Goal: Information Seeking & Learning: Understand process/instructions

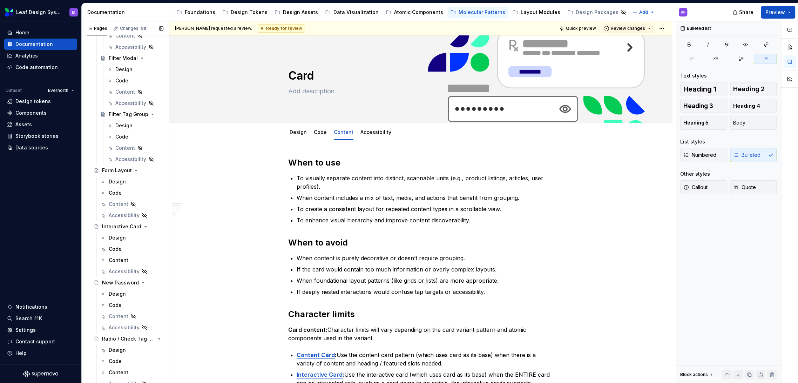
scroll to position [1023, 0]
click at [119, 255] on div "Content" at bounding box center [119, 255] width 20 height 7
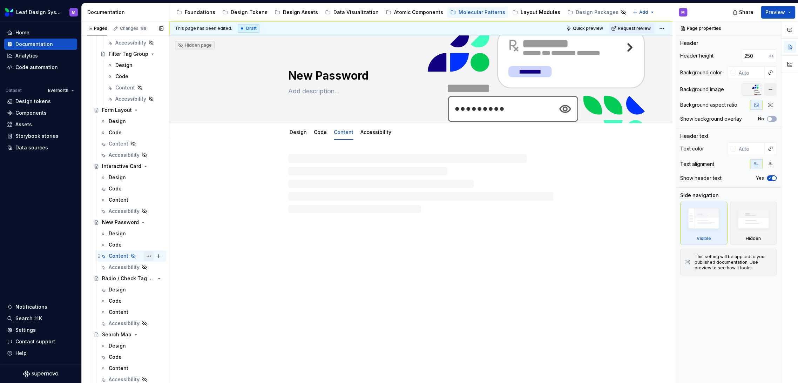
click at [144, 255] on button "Page tree" at bounding box center [149, 256] width 10 height 10
click at [161, 296] on div "Show tab" at bounding box center [186, 293] width 69 height 7
click at [161, 296] on div "Code" at bounding box center [131, 300] width 69 height 11
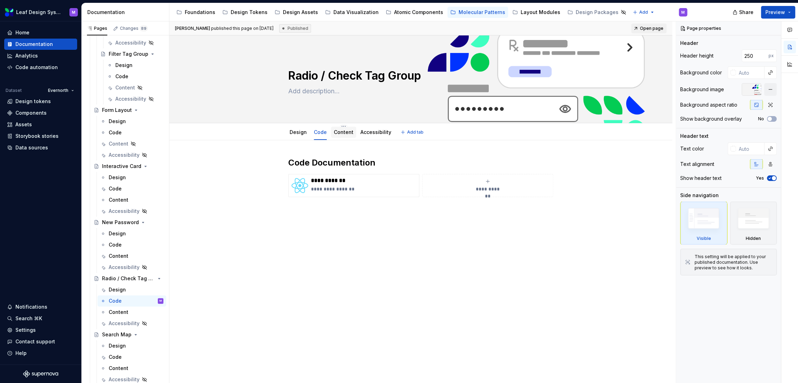
click at [343, 135] on div "Content" at bounding box center [344, 132] width 20 height 7
click at [123, 260] on div "Content" at bounding box center [136, 256] width 55 height 10
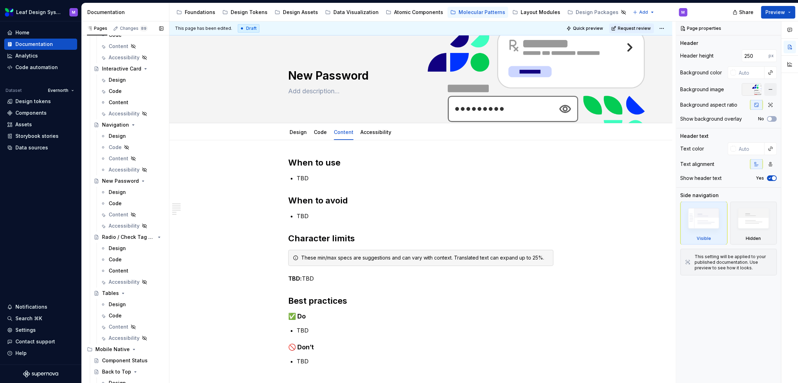
scroll to position [244, 0]
click at [121, 216] on div "Content" at bounding box center [119, 216] width 20 height 7
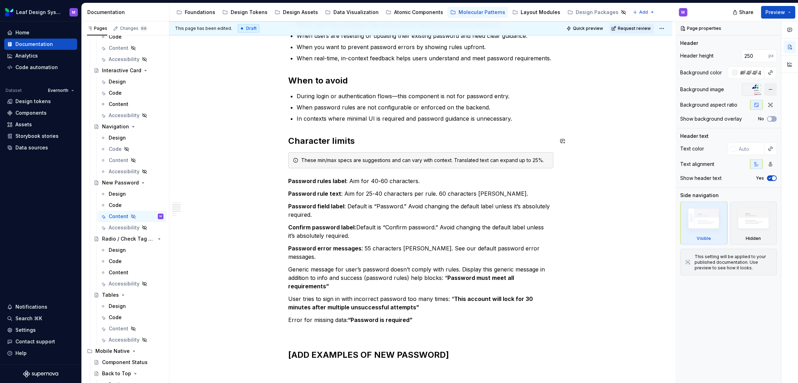
scroll to position [194, 0]
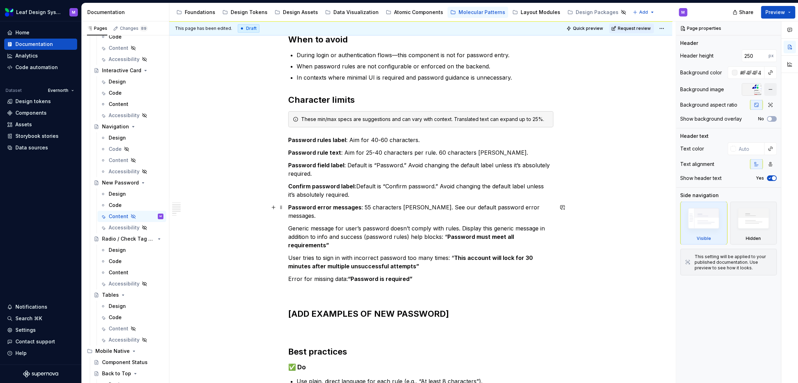
click at [415, 208] on p "Password error messages : 55 characters max. See our default password error mes…" at bounding box center [420, 211] width 265 height 17
type textarea "*"
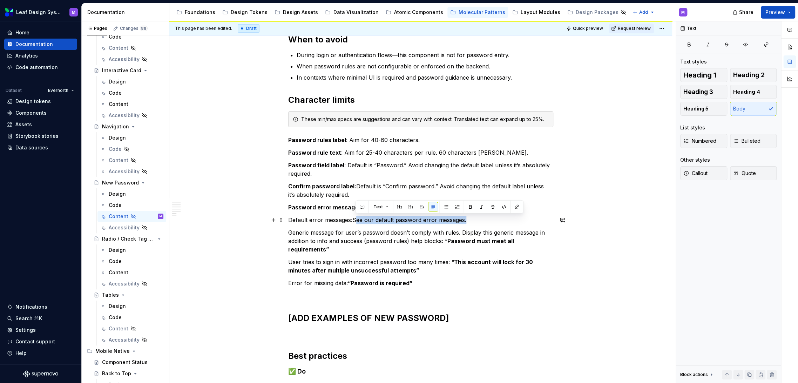
drag, startPoint x: 438, startPoint y: 218, endPoint x: 353, endPoint y: 220, distance: 84.5
click at [353, 220] on p "Default error messages:See our default password error messages." at bounding box center [420, 220] width 265 height 8
click at [556, 240] on div "When to use When users are creating a new account and need to set a secure pass…" at bounding box center [420, 305] width 503 height 718
click at [285, 254] on div "When to use When users are creating a new account and need to set a secure pass…" at bounding box center [420, 305] width 503 height 718
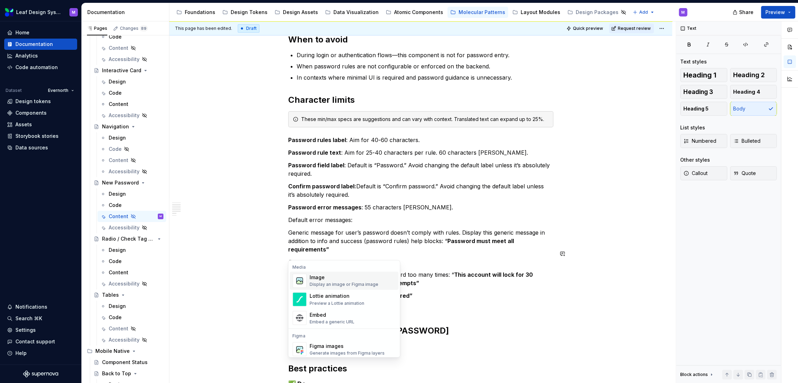
click at [319, 275] on div "Image" at bounding box center [343, 277] width 69 height 7
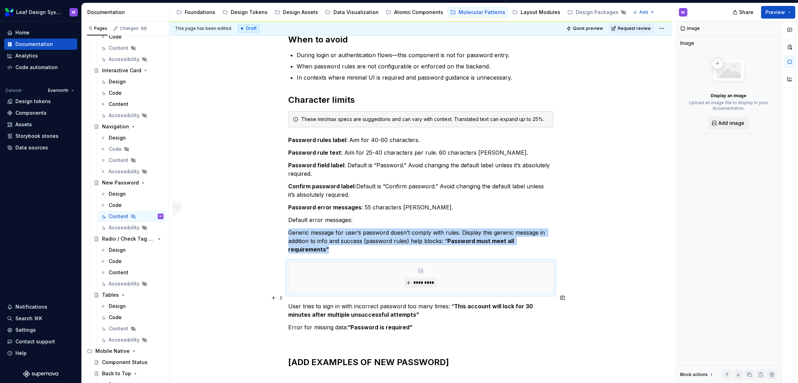
click at [430, 305] on p "User tries to sign in with incorrect password too many times: “ This account wi…" at bounding box center [420, 310] width 265 height 17
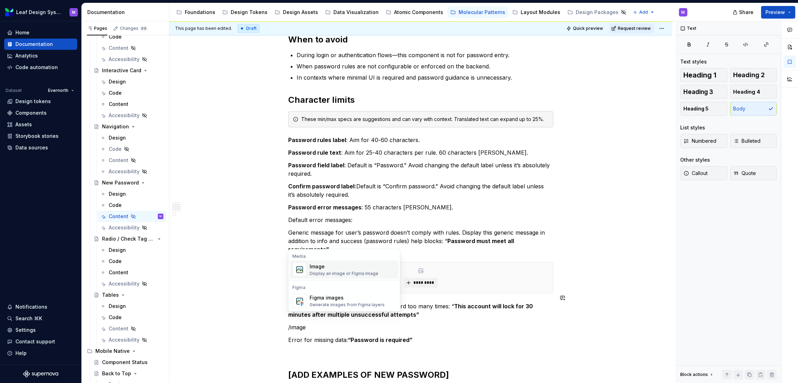
click at [330, 269] on div "Image" at bounding box center [343, 265] width 69 height 7
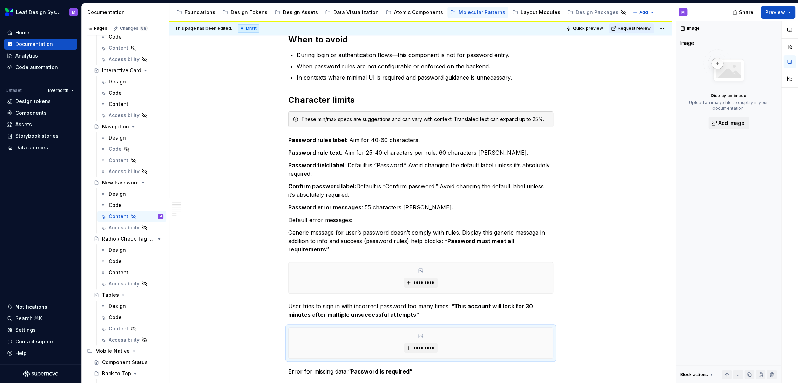
type textarea "*"
